Goal: Communication & Community: Share content

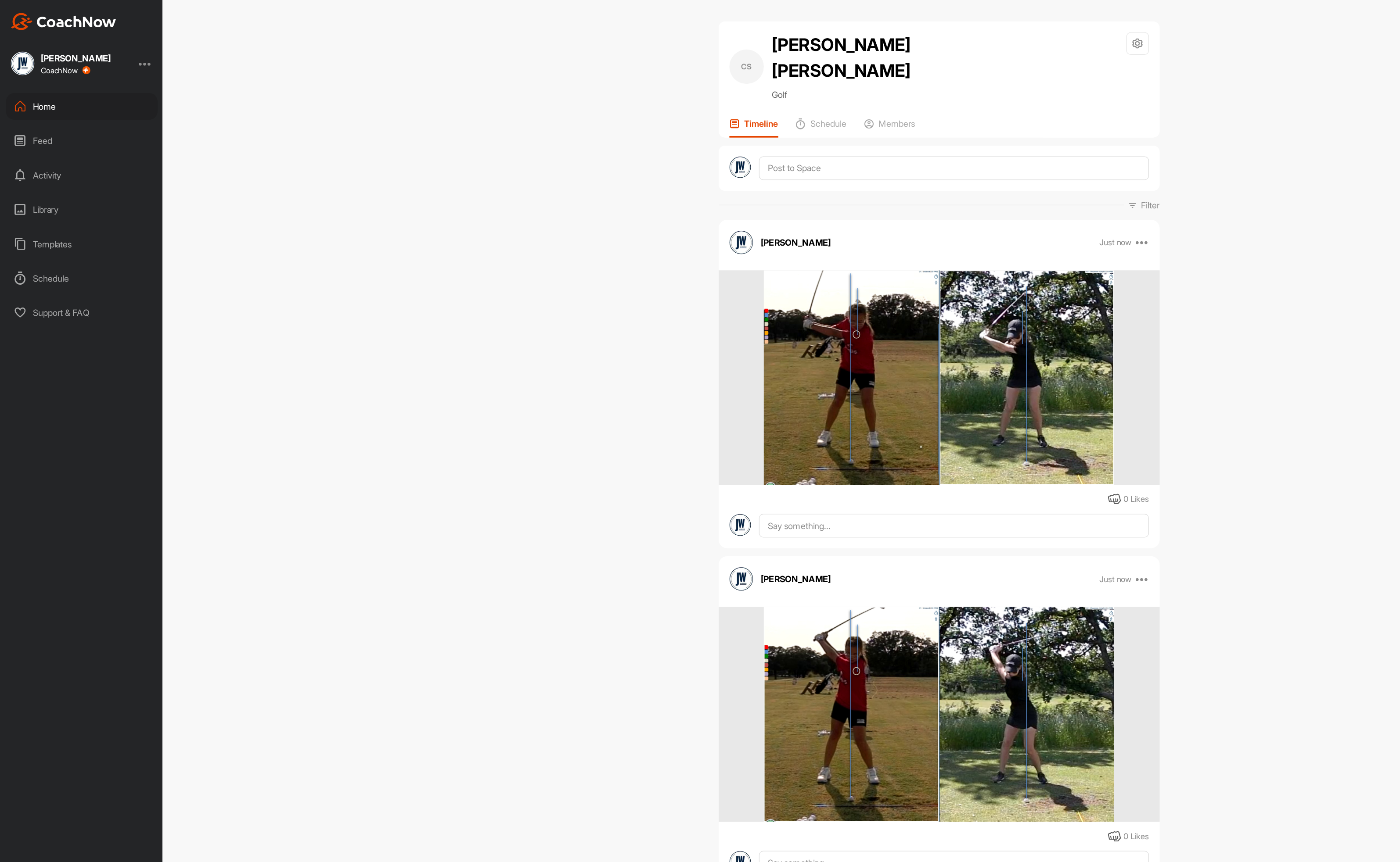
click at [66, 82] on div "Home" at bounding box center [66, 87] width 124 height 22
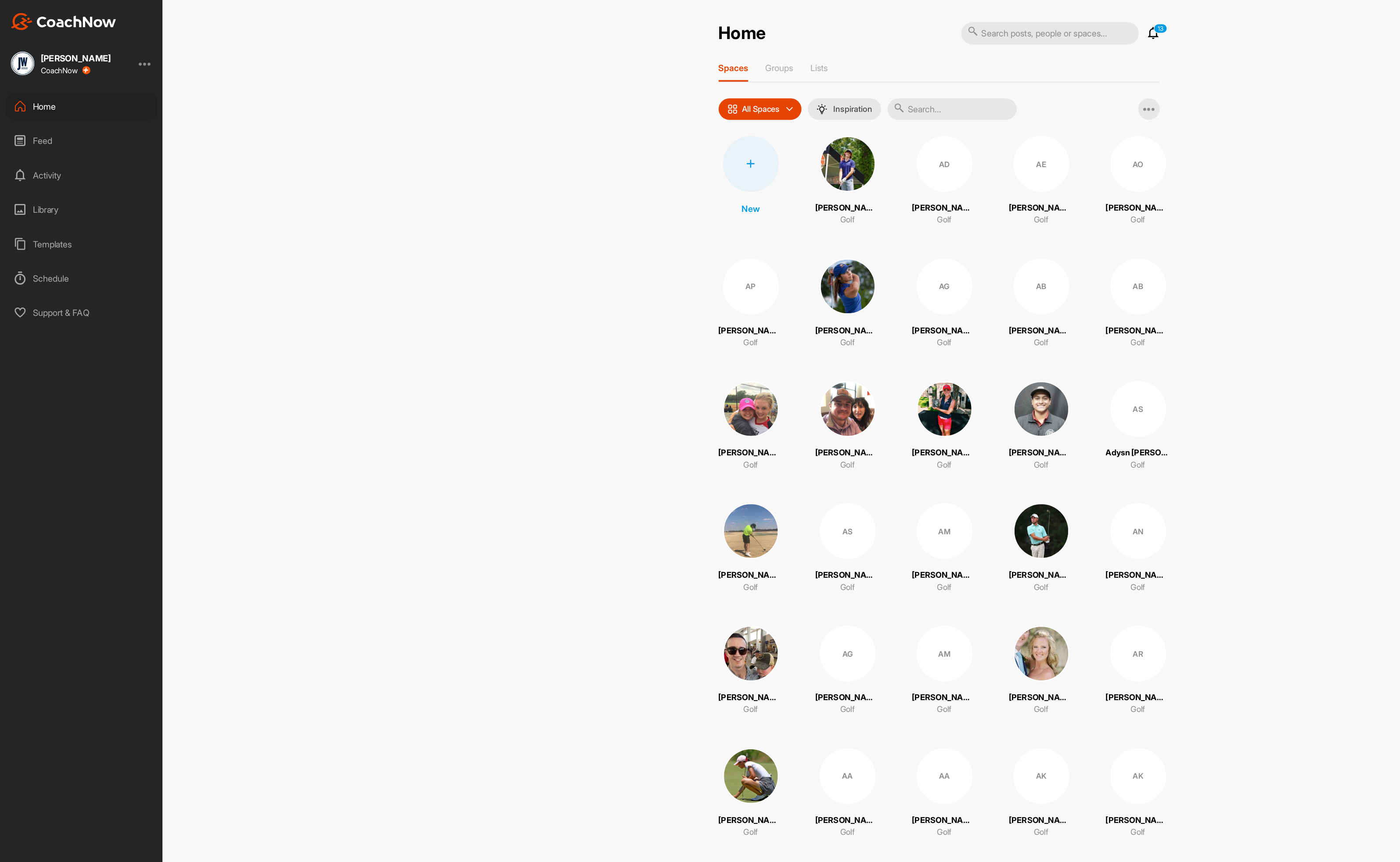
click at [776, 89] on input "text" at bounding box center [776, 89] width 106 height 17
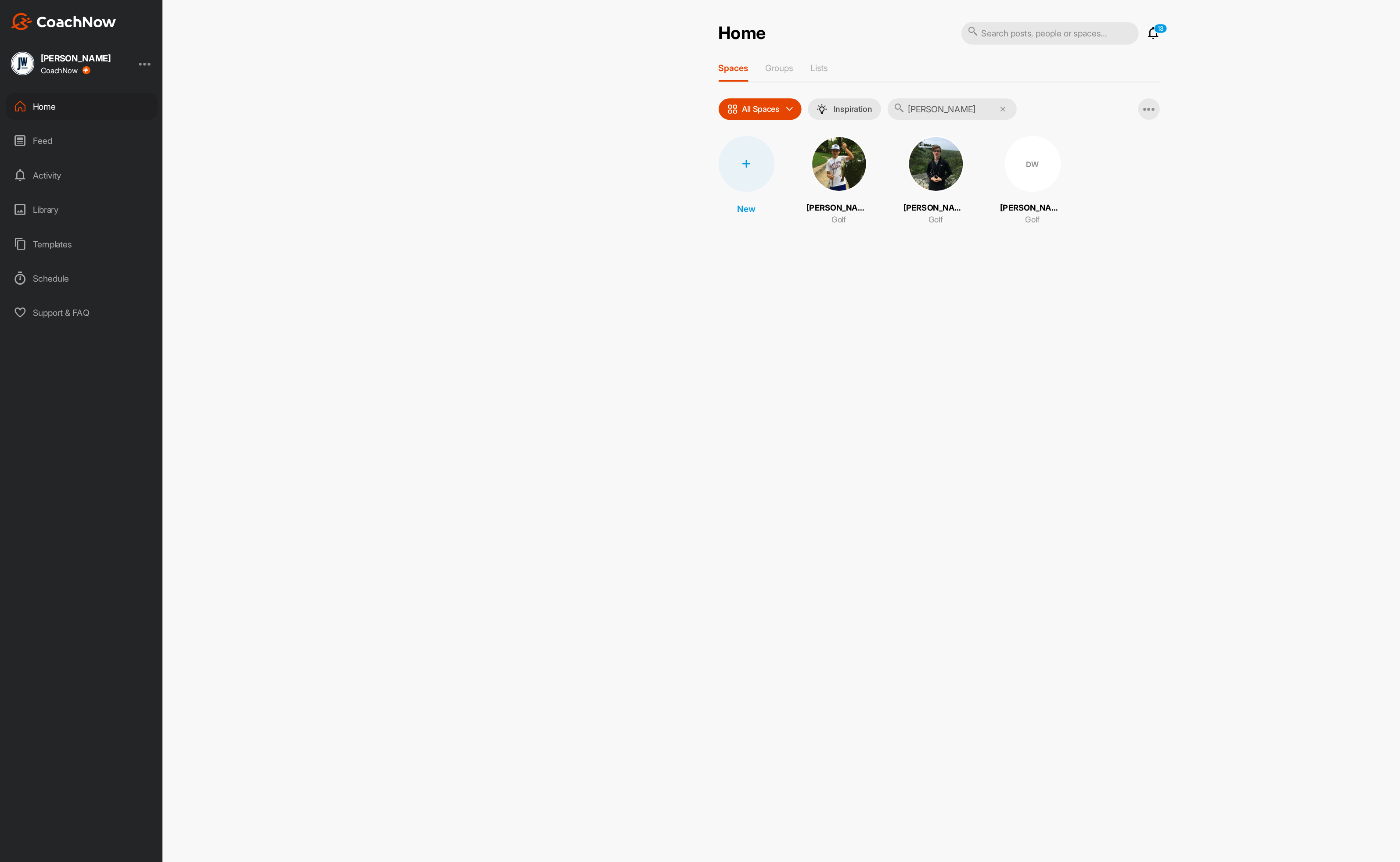
type input "[PERSON_NAME]"
click at [834, 144] on div "DW" at bounding box center [842, 134] width 46 height 46
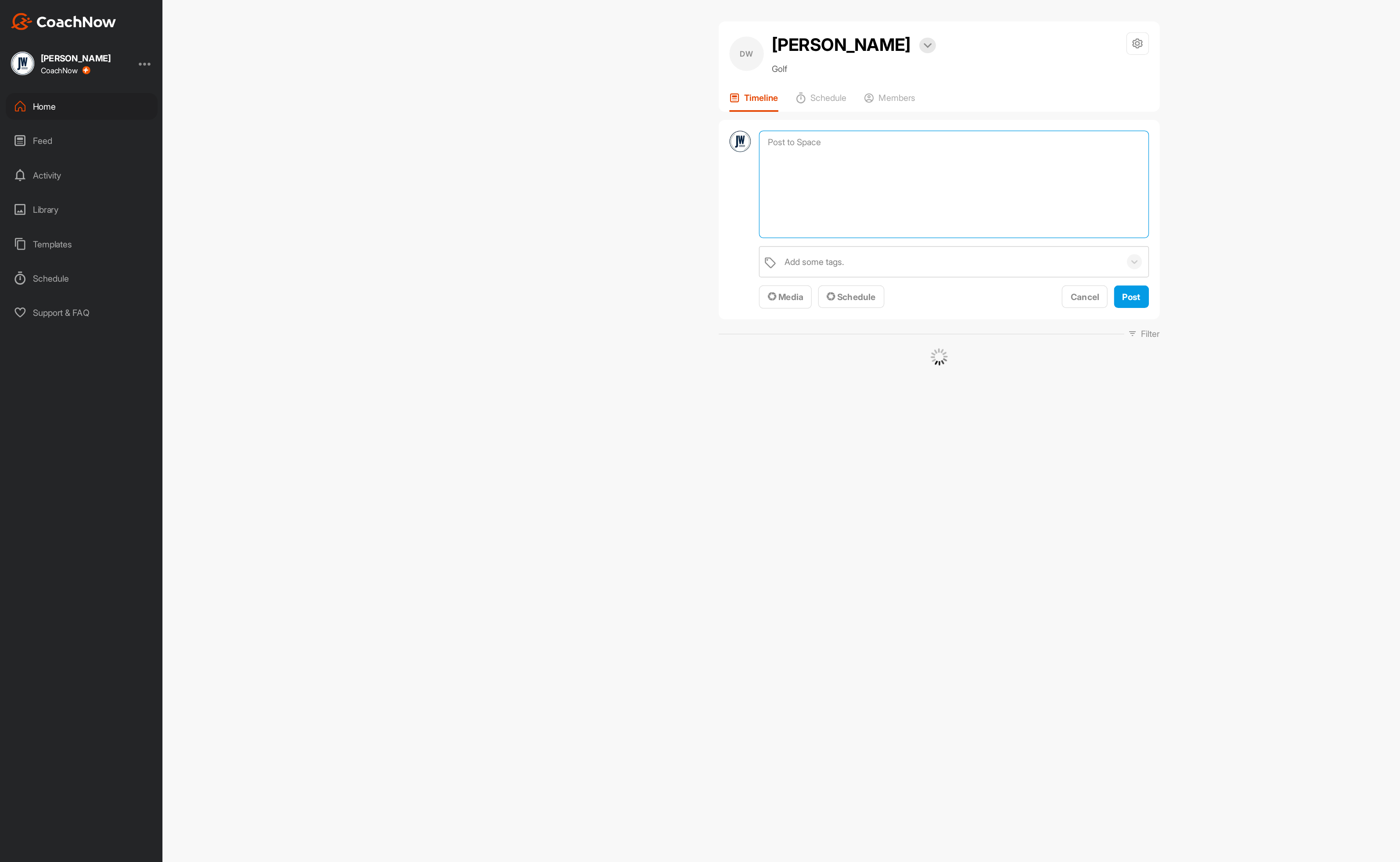
click at [654, 125] on textarea at bounding box center [778, 150] width 318 height 88
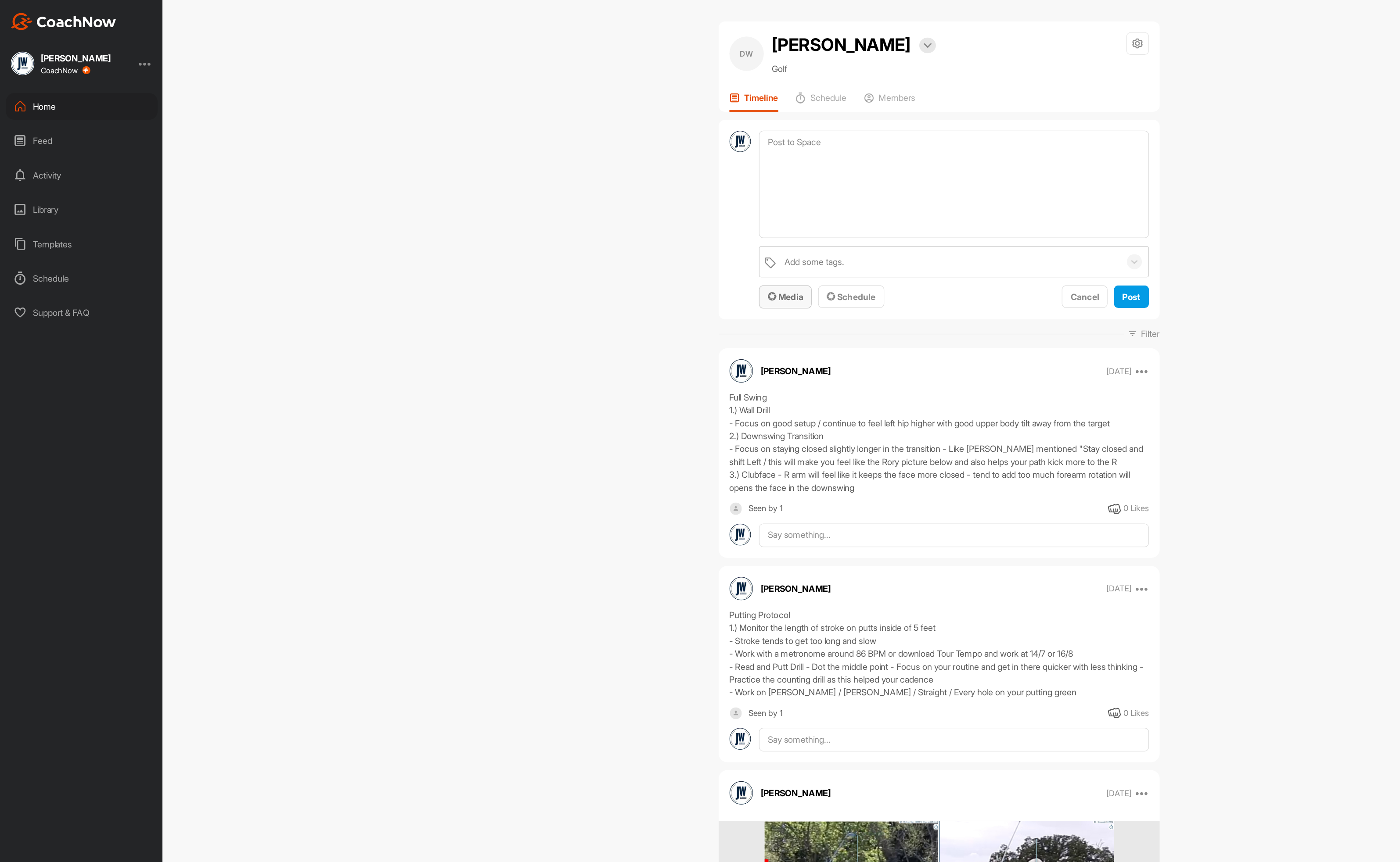
click at [640, 236] on button "Media" at bounding box center [641, 242] width 43 height 19
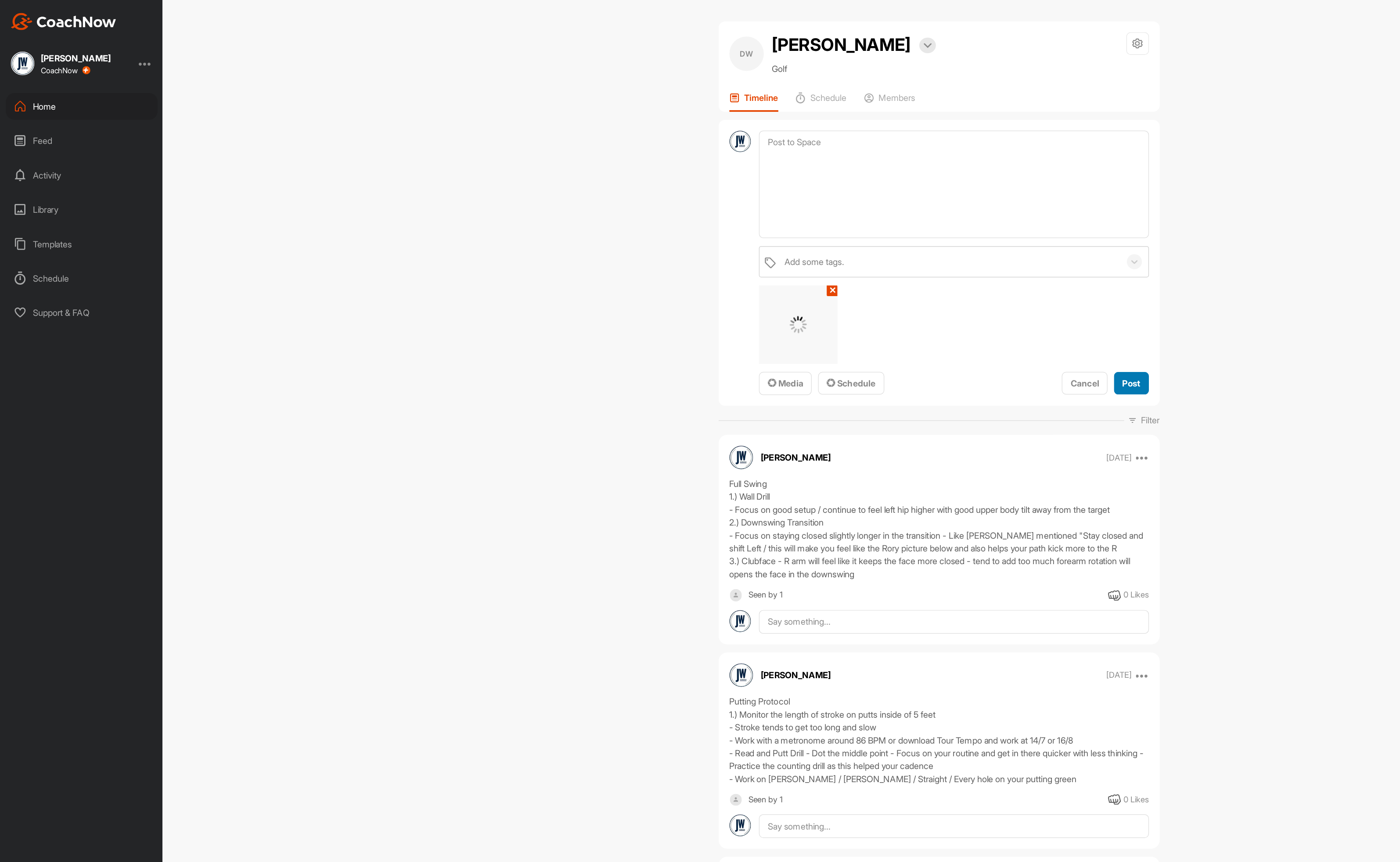
click at [920, 307] on button "Post" at bounding box center [923, 313] width 28 height 19
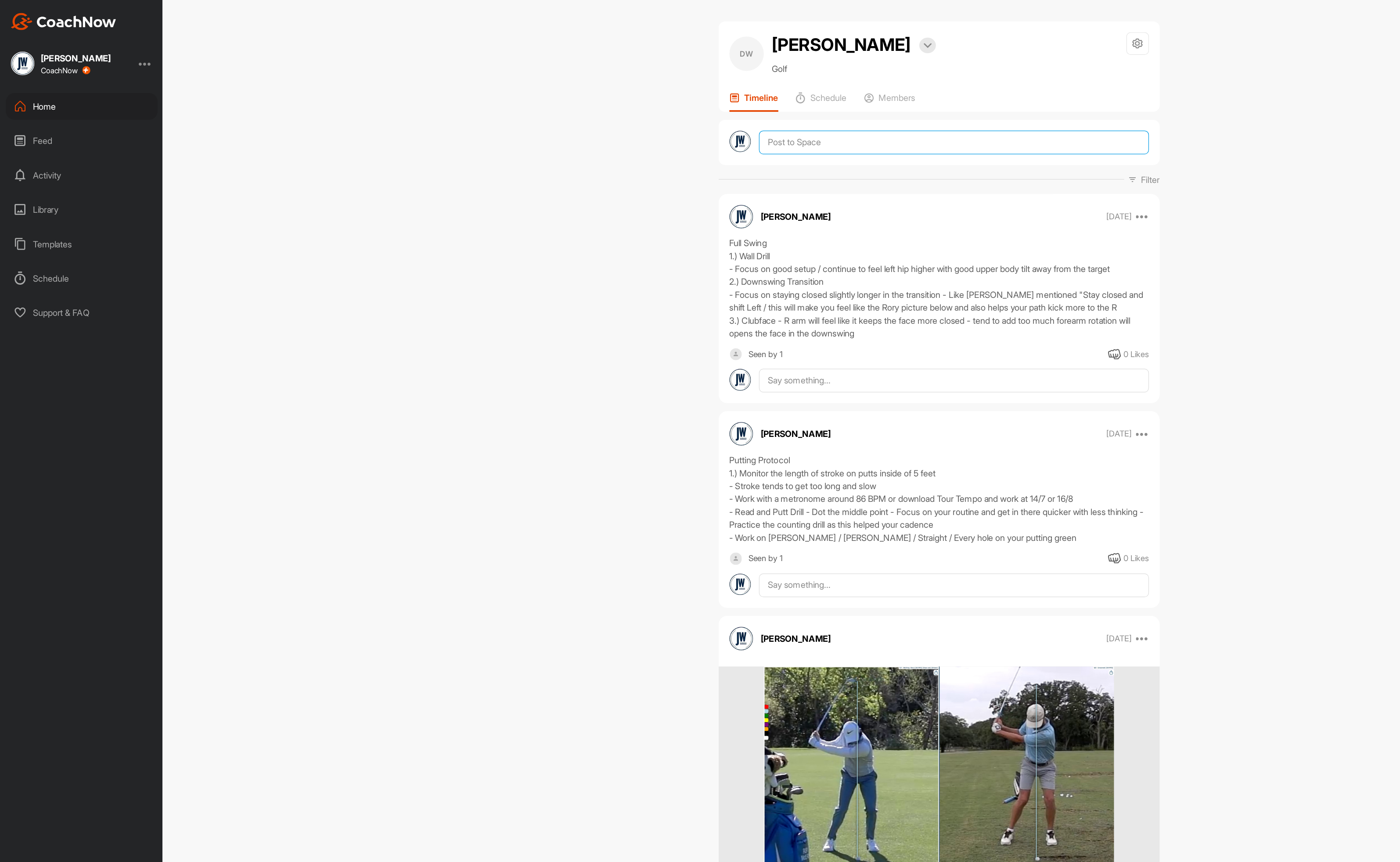
click at [707, 116] on textarea at bounding box center [778, 116] width 318 height 19
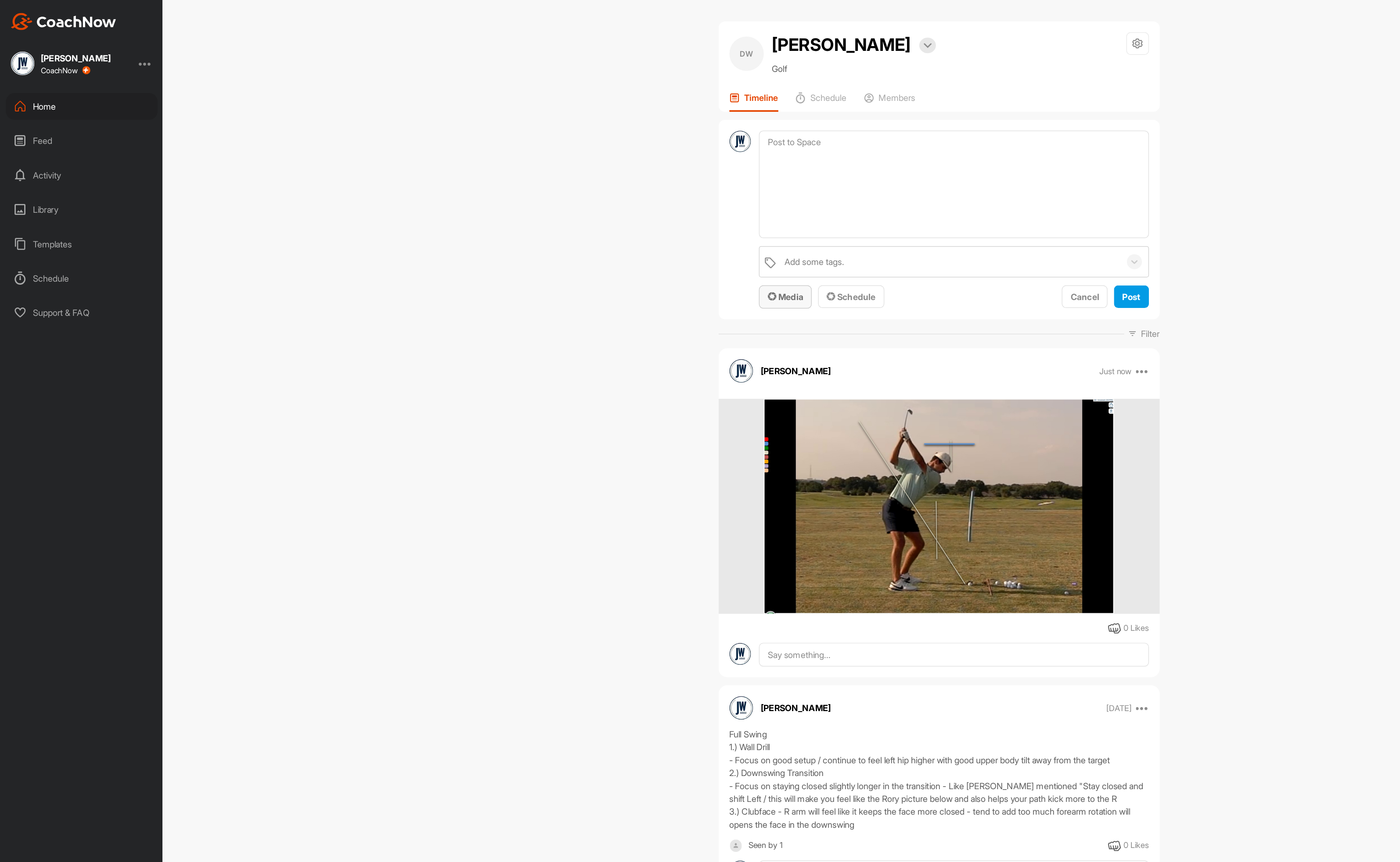
click at [634, 239] on span "Media" at bounding box center [641, 242] width 29 height 9
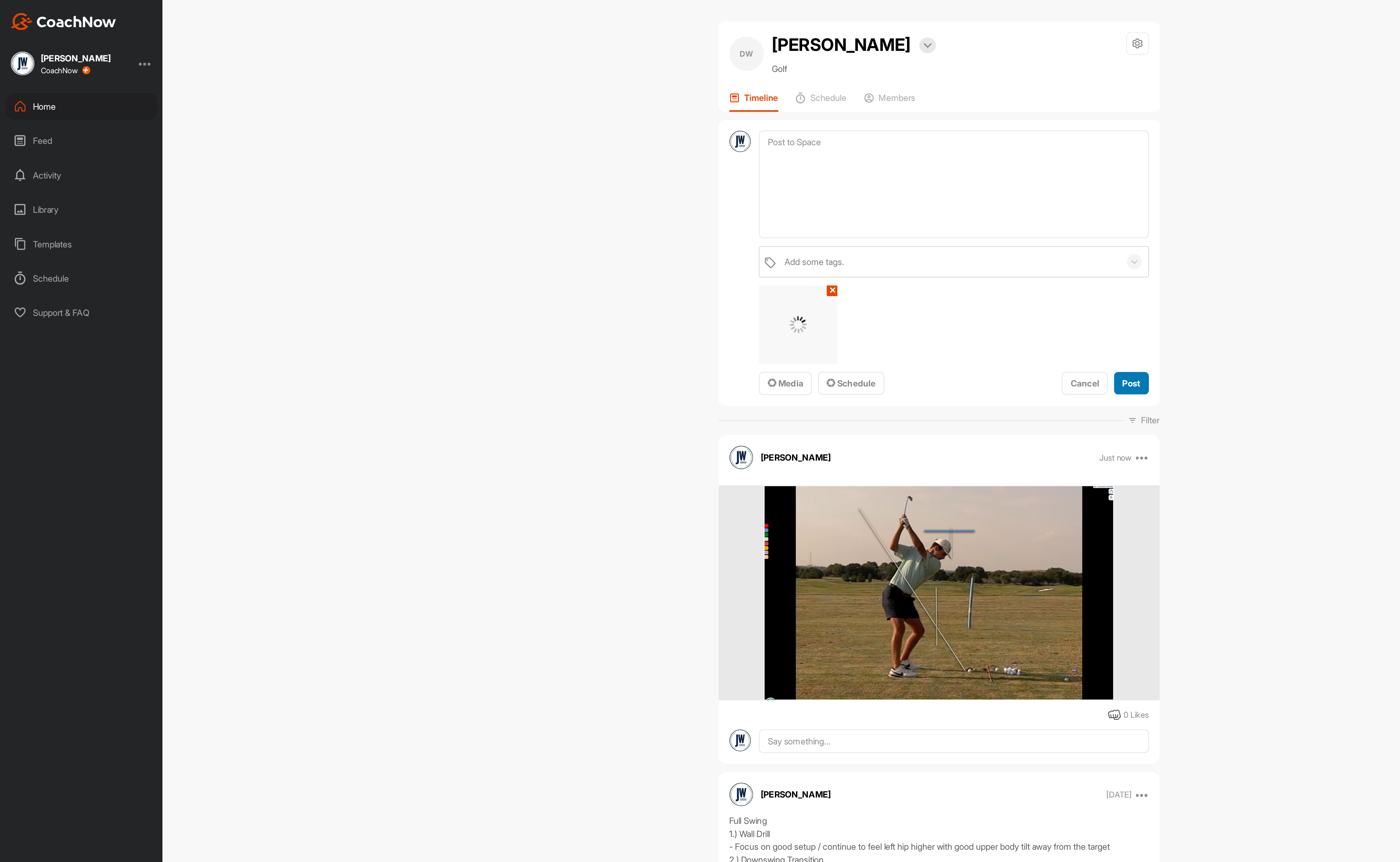
click at [916, 312] on span "Post" at bounding box center [923, 313] width 14 height 9
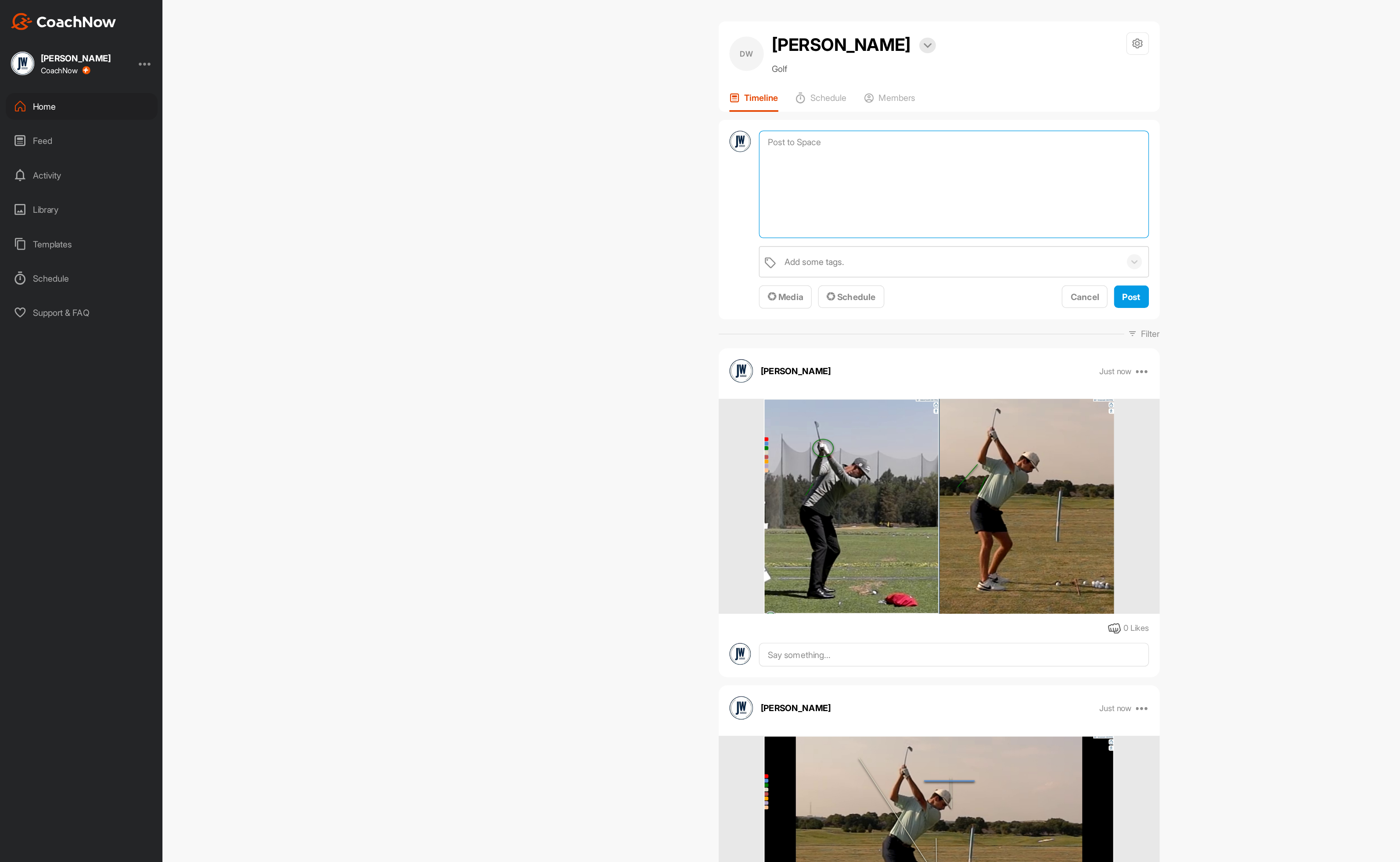
click at [670, 113] on textarea at bounding box center [778, 150] width 318 height 88
click at [637, 239] on span "Media" at bounding box center [641, 242] width 29 height 9
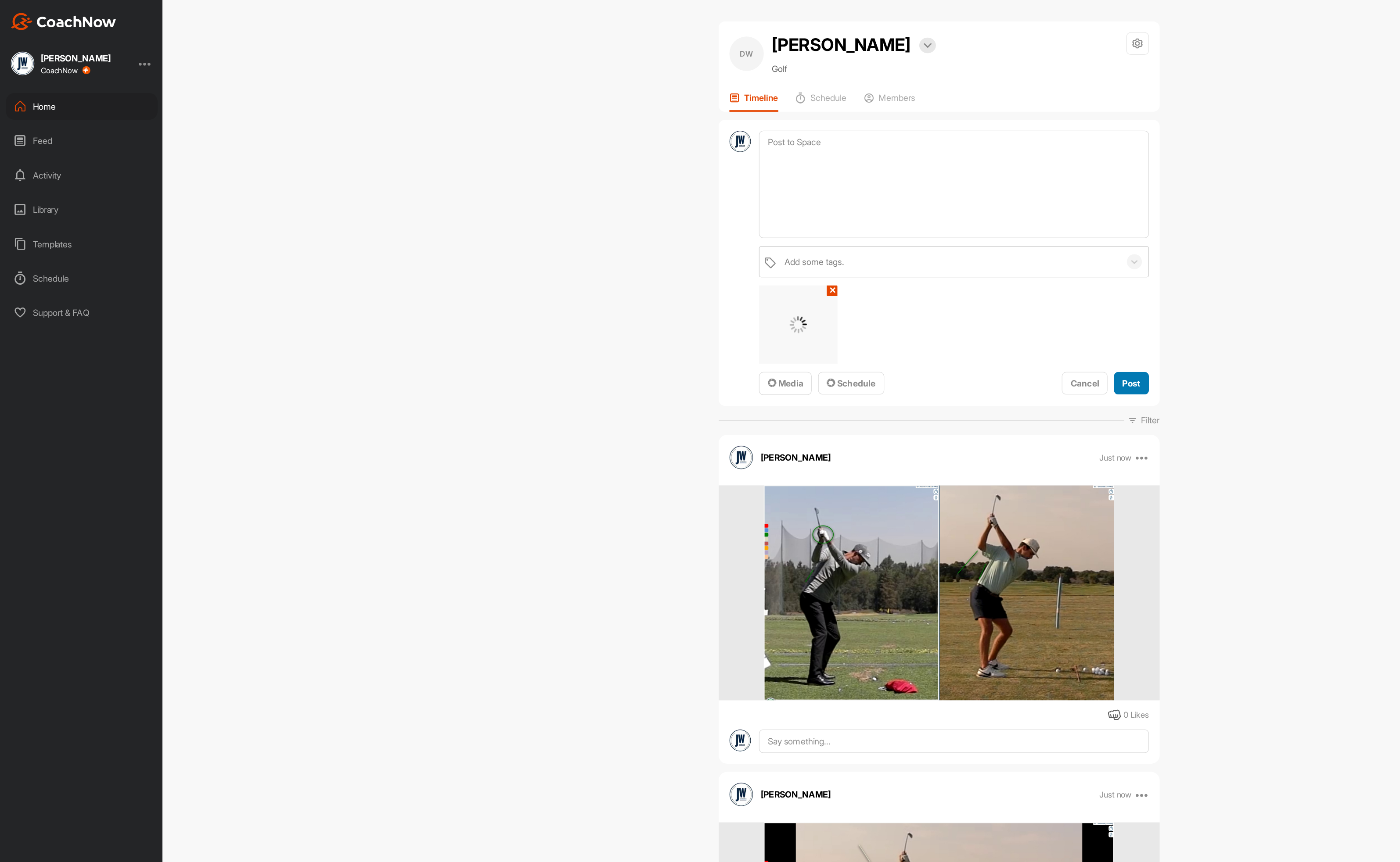
click at [919, 307] on button "Post" at bounding box center [923, 313] width 28 height 19
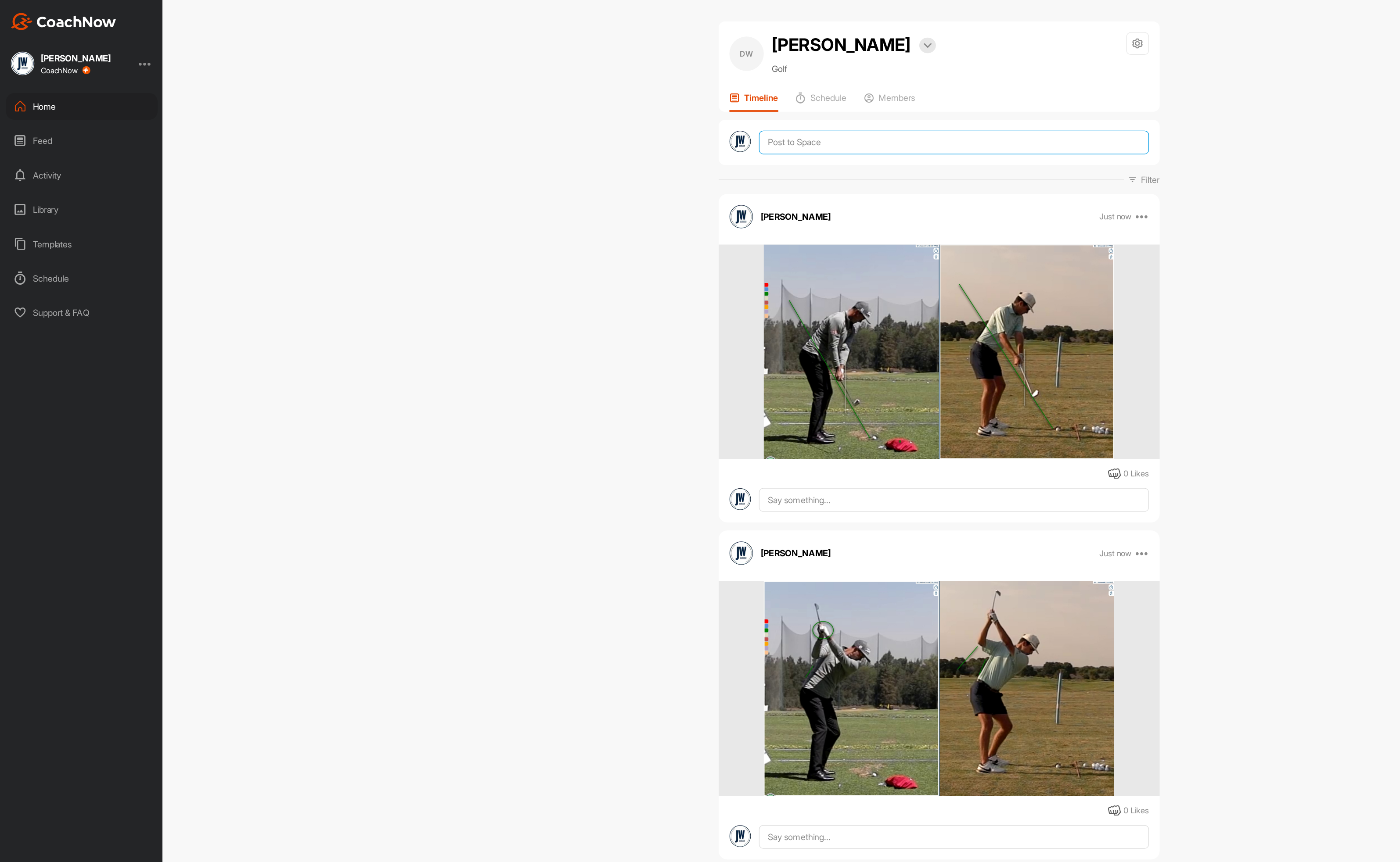
click at [691, 120] on textarea at bounding box center [778, 116] width 318 height 19
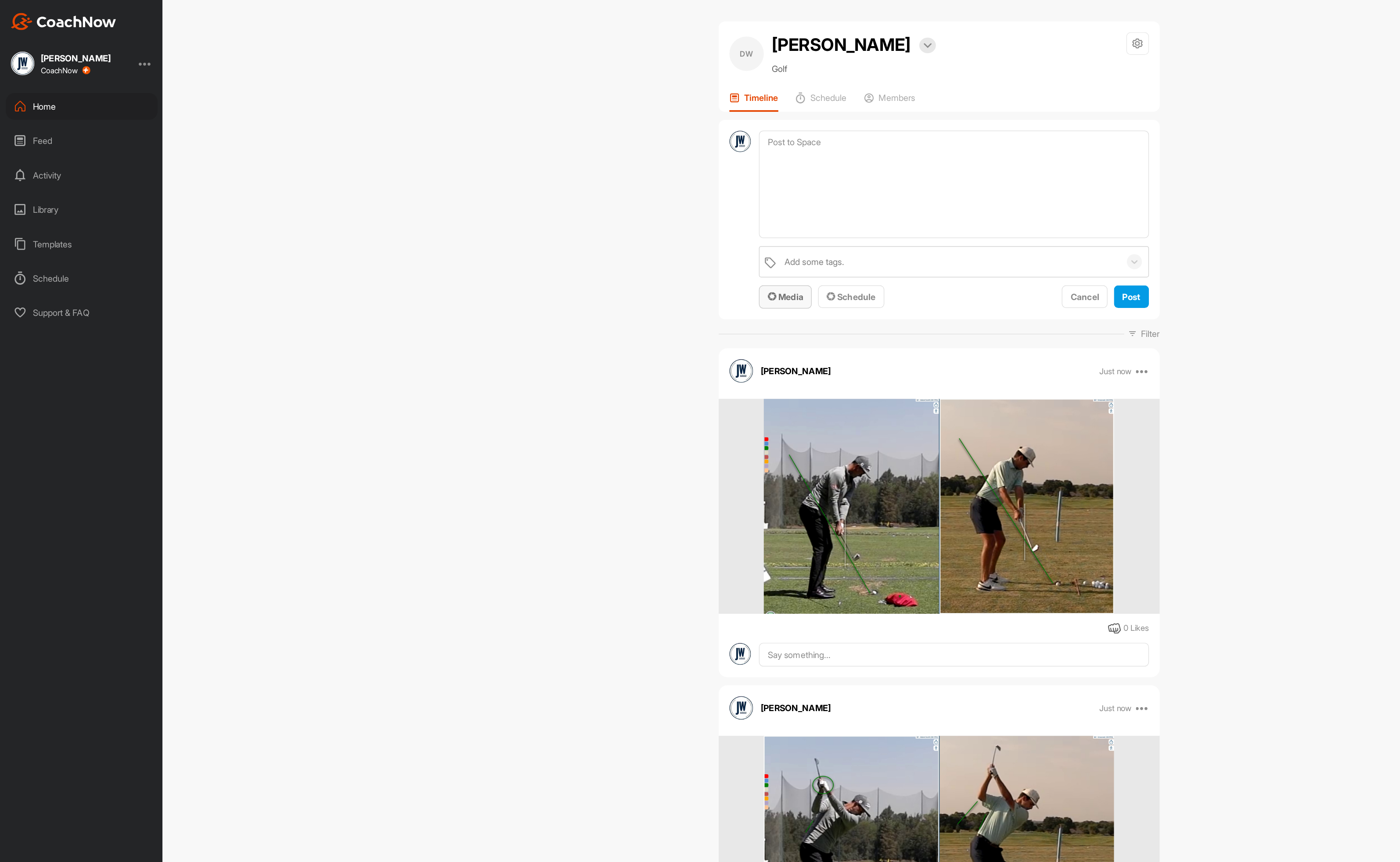
click at [634, 239] on span "Media" at bounding box center [641, 242] width 29 height 9
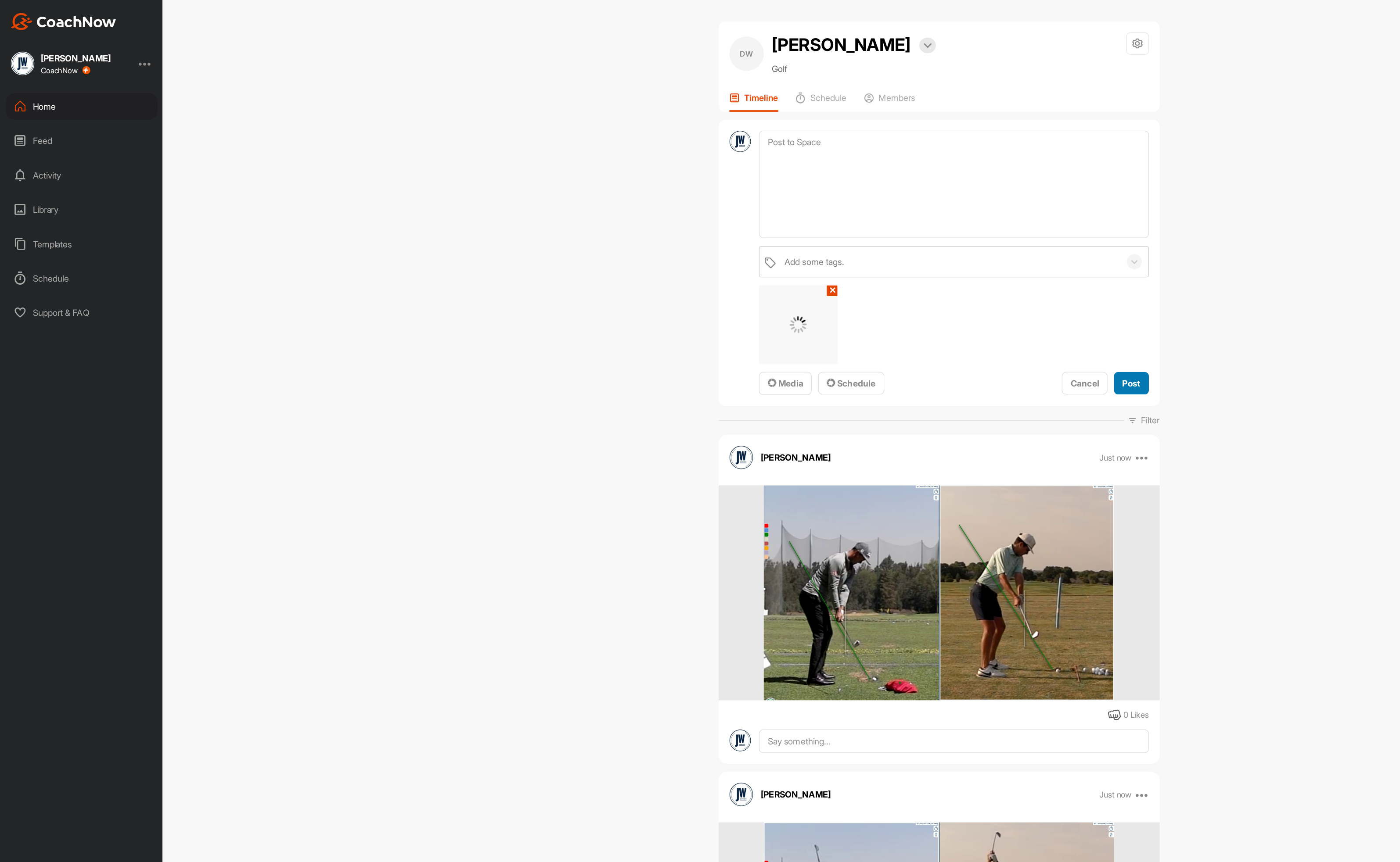
click at [926, 306] on button "Post" at bounding box center [923, 313] width 28 height 19
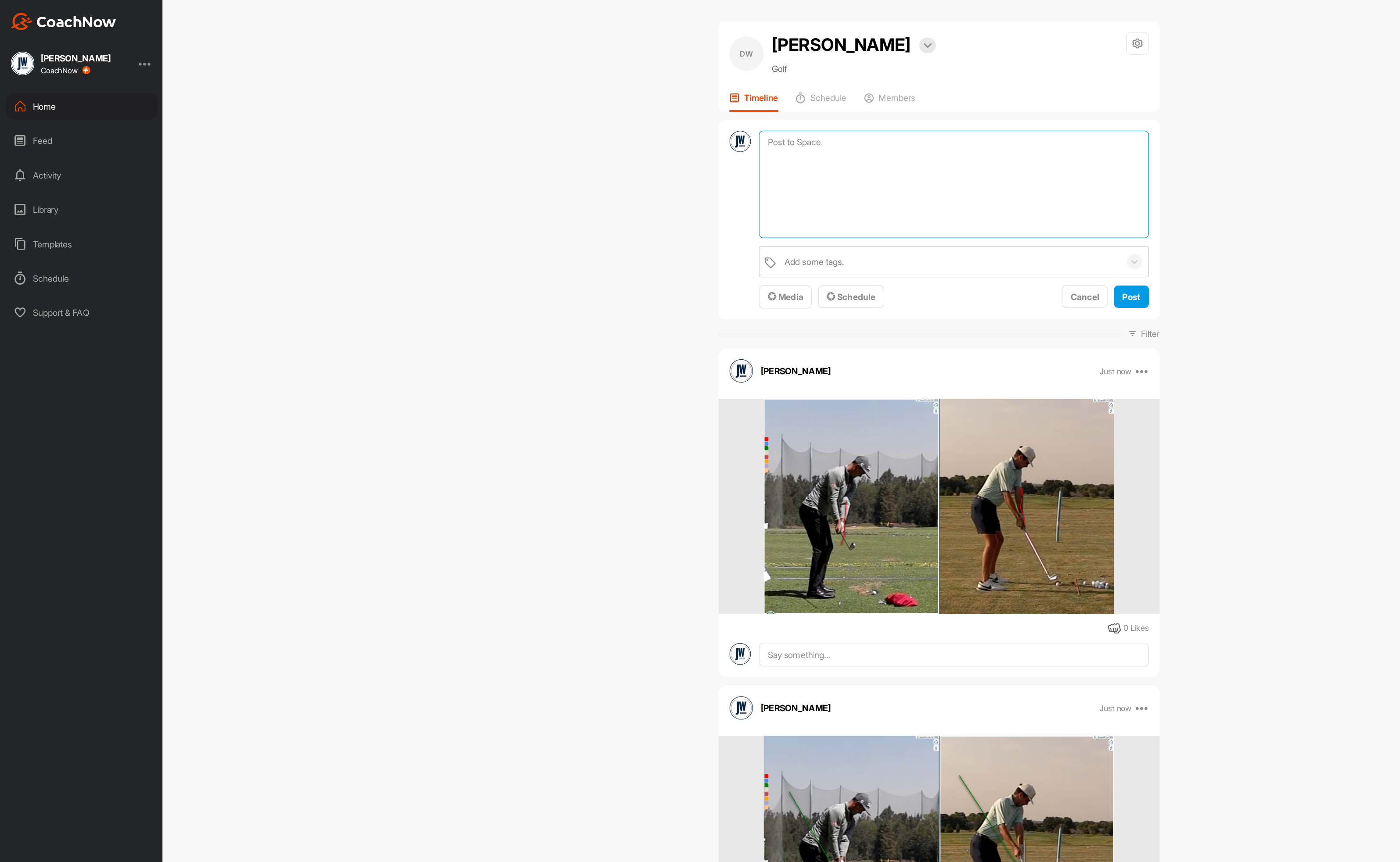
click at [670, 118] on textarea at bounding box center [778, 150] width 318 height 88
click at [642, 243] on span "Media" at bounding box center [641, 242] width 29 height 9
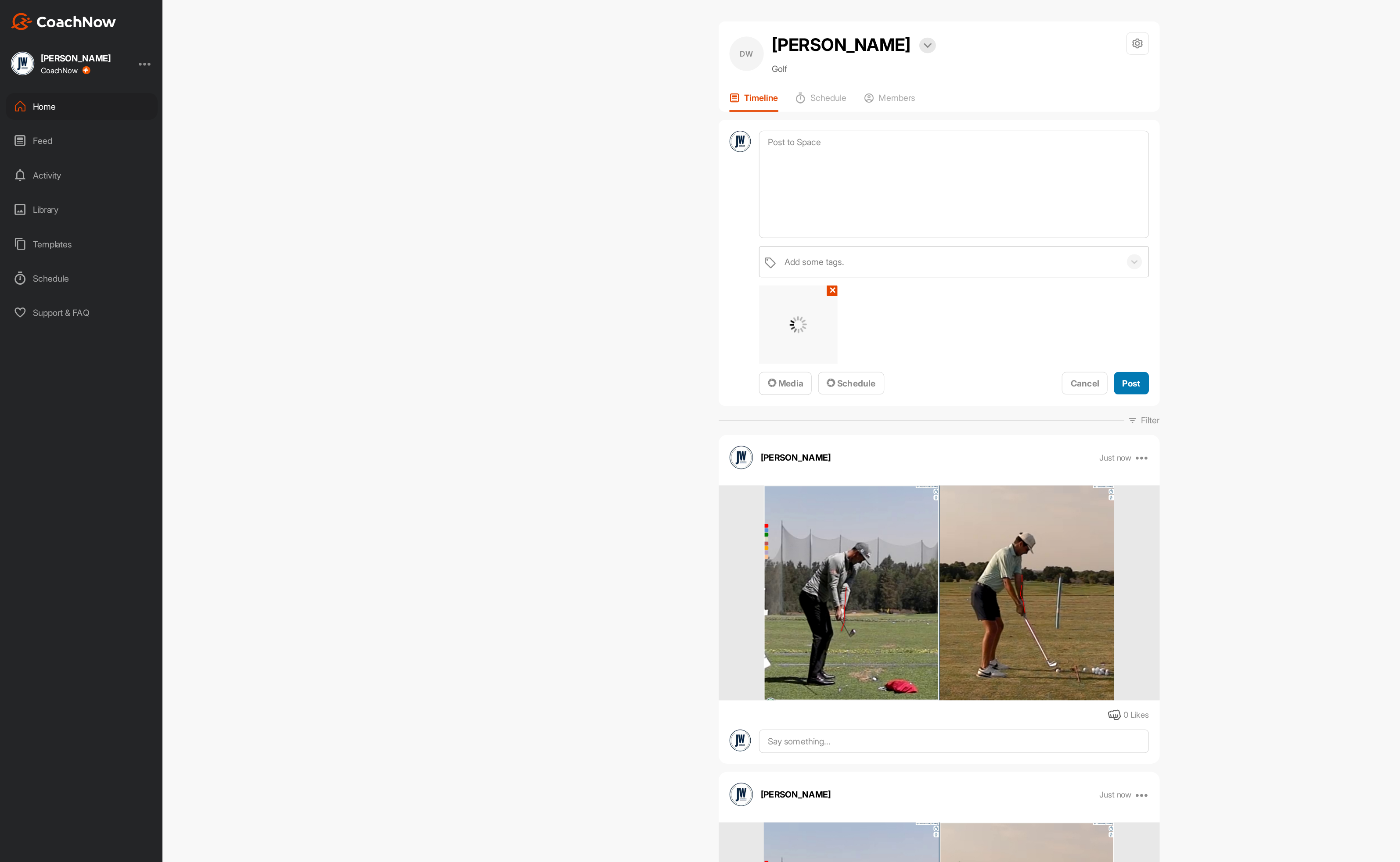
click at [917, 309] on span "Post" at bounding box center [923, 313] width 14 height 9
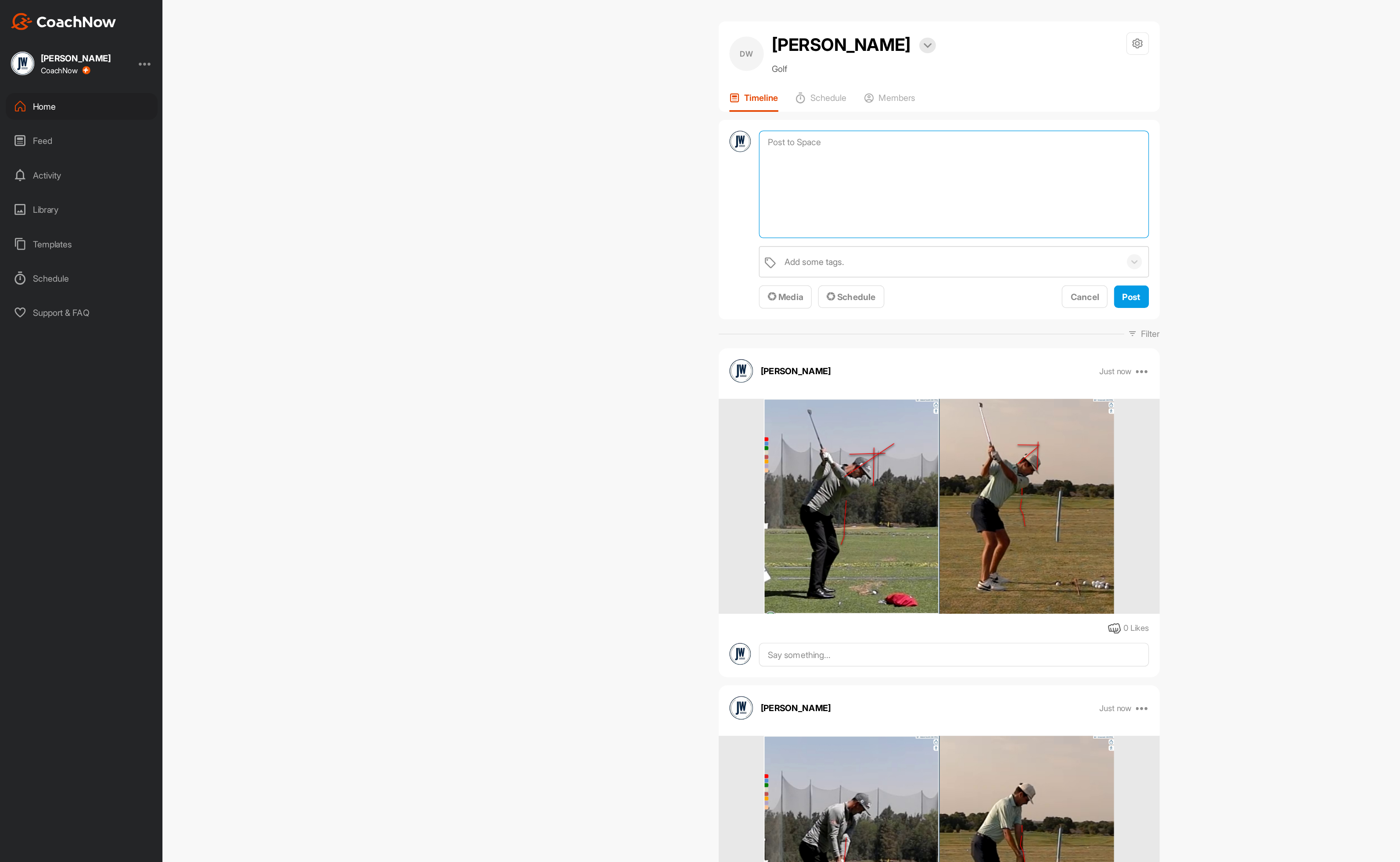
click at [682, 116] on textarea at bounding box center [778, 150] width 318 height 88
click at [629, 243] on span "Media" at bounding box center [641, 242] width 29 height 9
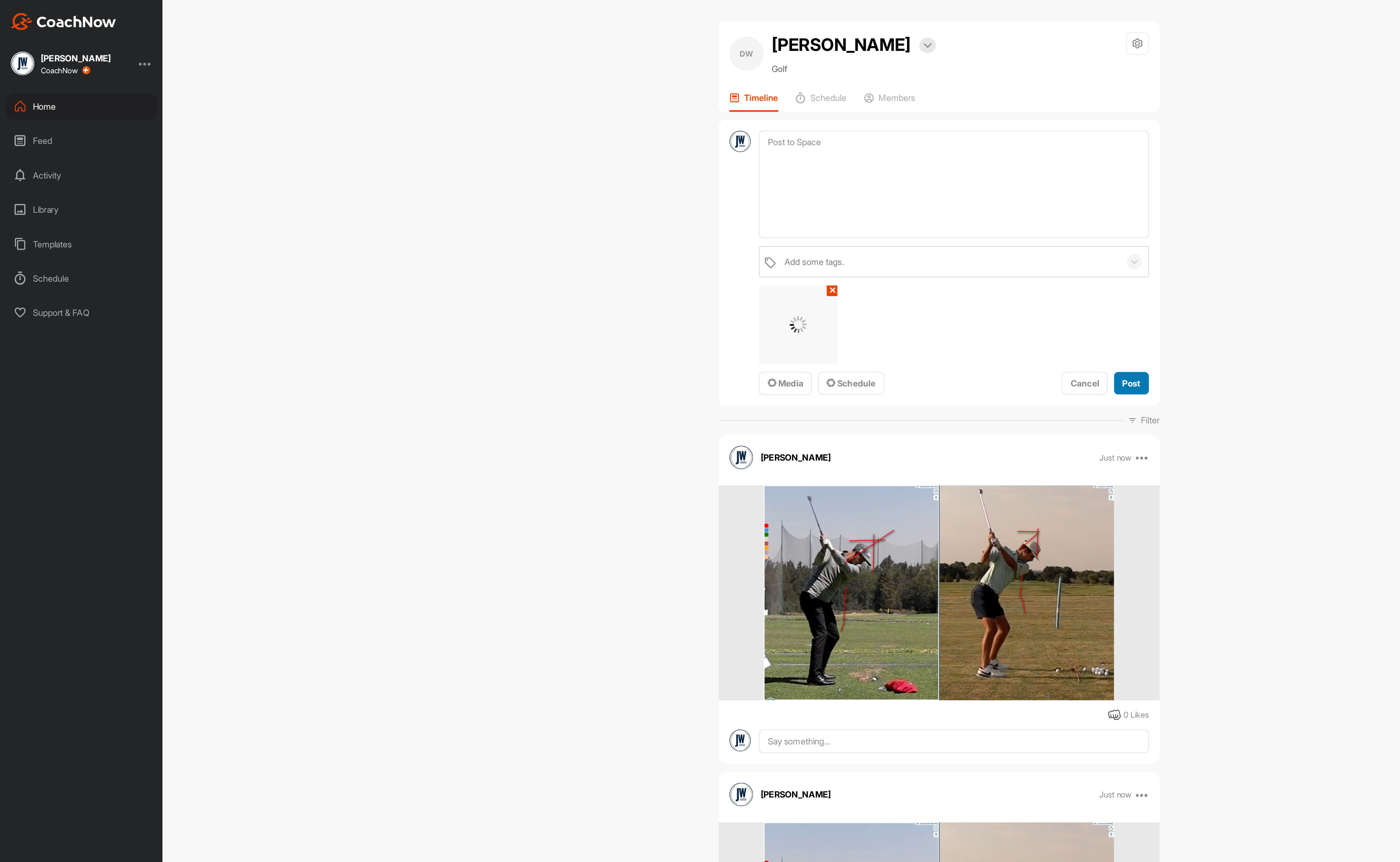
click at [917, 311] on span "Post" at bounding box center [923, 313] width 14 height 9
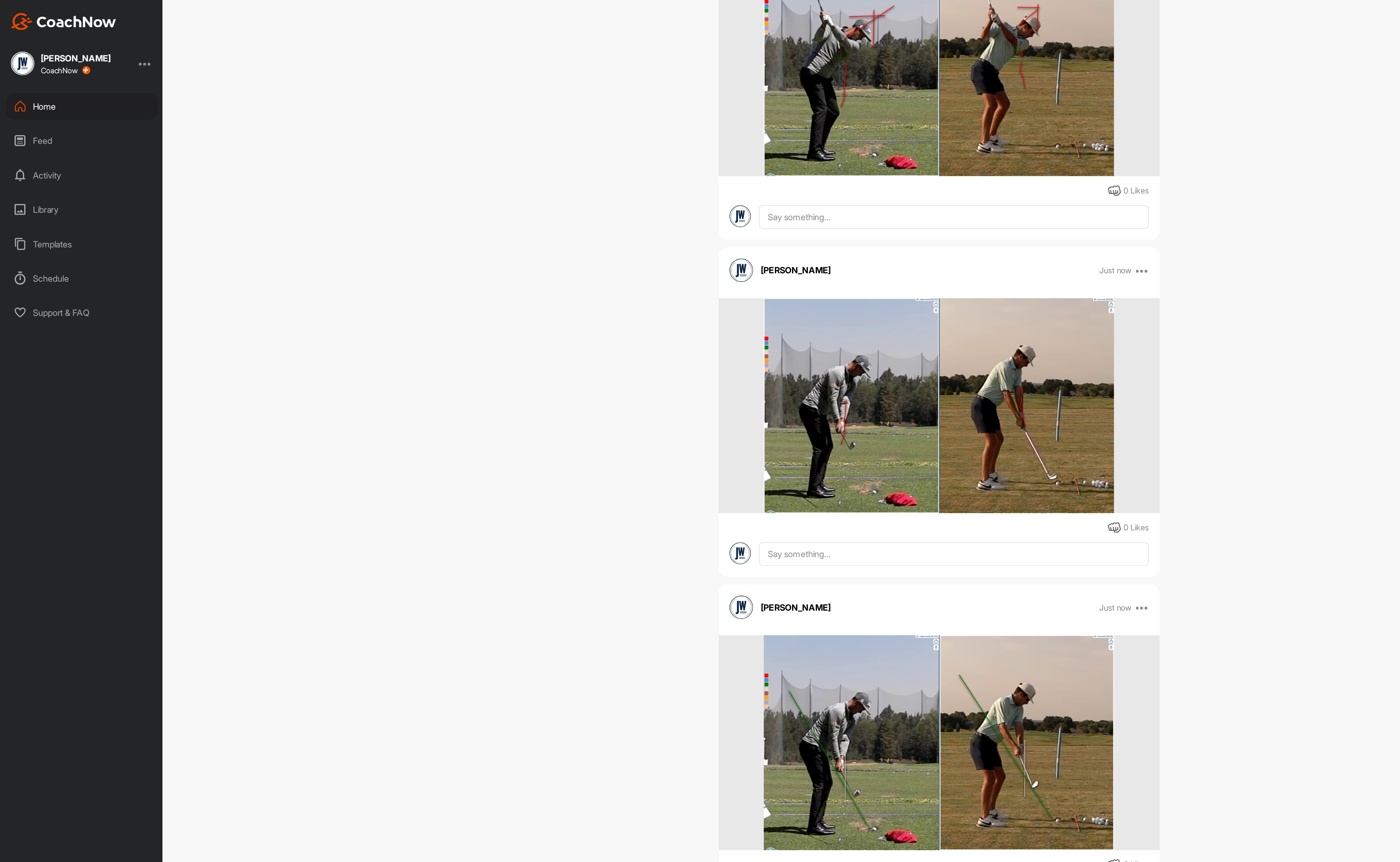
scroll to position [510, 0]
